Goal: Check status: Check status

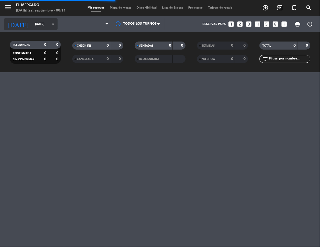
click at [32, 27] on input "[DATE]" at bounding box center [52, 24] width 40 height 9
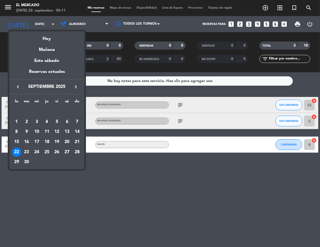
click at [75, 85] on icon "keyboard_arrow_right" at bounding box center [75, 86] width 6 height 6
click at [77, 118] on div "5" at bounding box center [76, 121] width 9 height 9
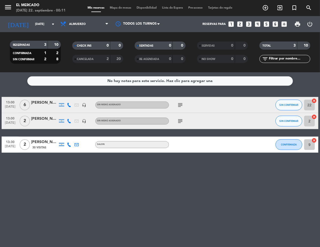
type input "[DATE]"
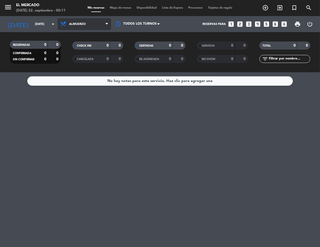
click at [75, 20] on span "Almuerzo" at bounding box center [84, 24] width 53 height 12
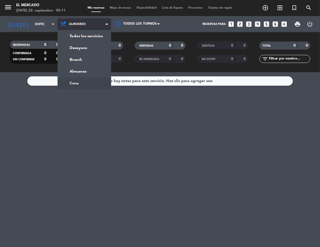
click at [82, 81] on ng-component "menu El Mercado [DATE] 22. septiembre - 00:11 Mis reservas Mapa de mesas Dispon…" at bounding box center [160, 123] width 320 height 247
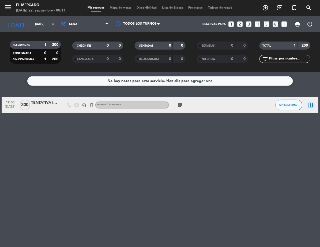
click at [56, 100] on div "TENTATIVA [PERSON_NAME] p. YPO." at bounding box center [44, 103] width 27 height 6
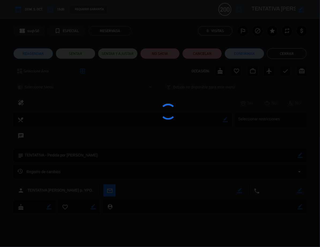
click at [56, 99] on div at bounding box center [160, 123] width 320 height 247
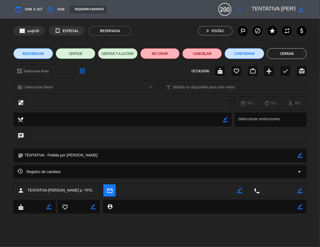
click at [277, 50] on button "Cerrar" at bounding box center [287, 53] width 40 height 11
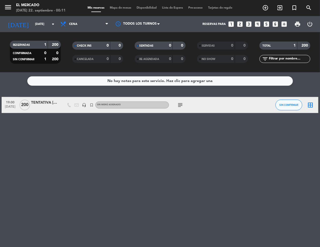
click at [42, 108] on div at bounding box center [44, 108] width 27 height 4
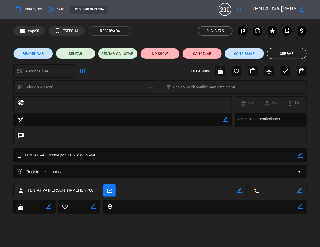
click at [294, 10] on textarea at bounding box center [273, 10] width 44 height 10
click at [291, 9] on textarea at bounding box center [273, 10] width 44 height 10
